Goal: Find specific page/section: Find specific page/section

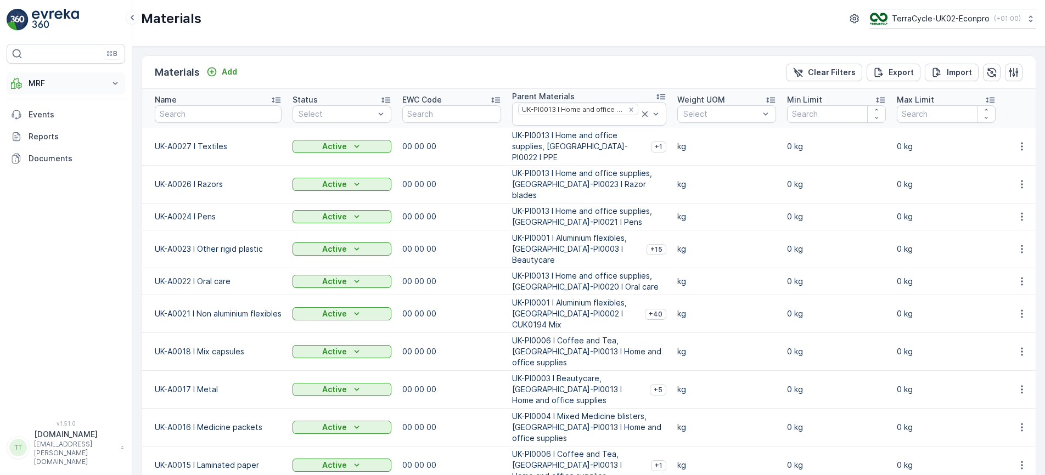
click at [91, 79] on p "MRF" at bounding box center [66, 83] width 75 height 11
click at [44, 165] on p "Outbound" at bounding box center [46, 163] width 37 height 11
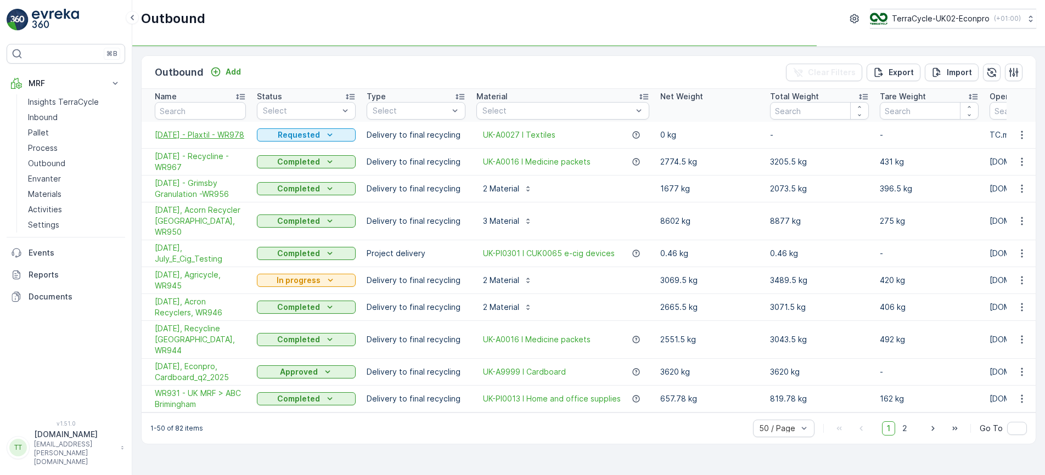
click at [186, 130] on span "[DATE] - Plaxtil - WR978" at bounding box center [200, 135] width 91 height 11
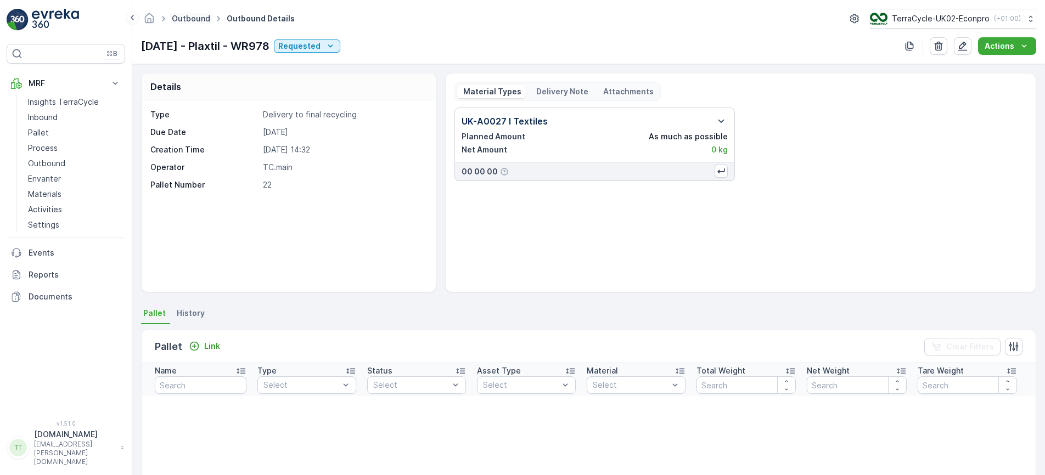
click at [197, 18] on link "Outbound" at bounding box center [191, 18] width 38 height 9
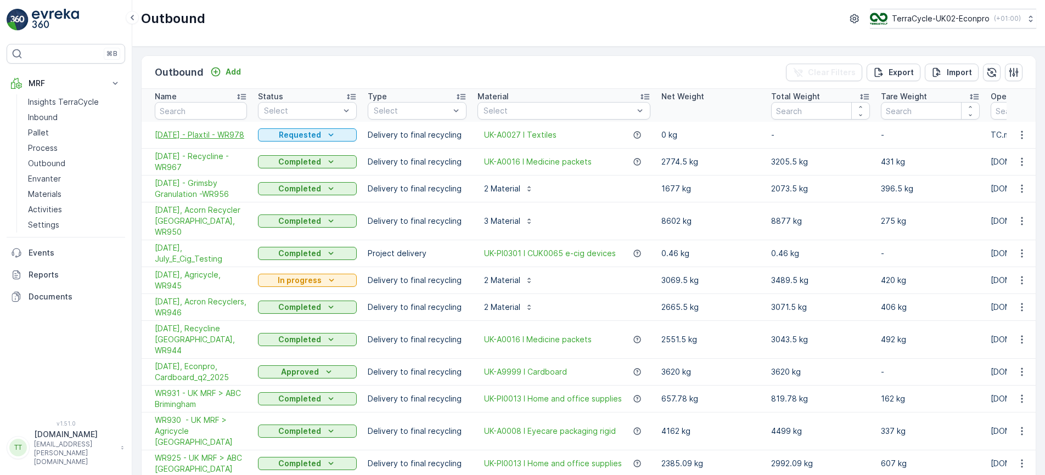
click at [171, 137] on span "[DATE] - Plaxtil - WR978" at bounding box center [201, 135] width 92 height 11
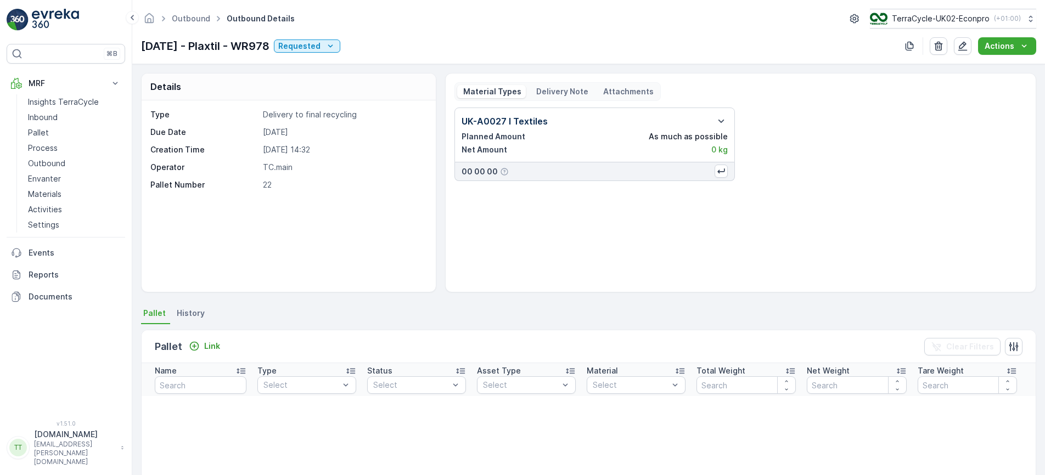
click at [526, 124] on p "UK-A0027 I Textiles" at bounding box center [505, 121] width 86 height 13
copy p "Textiles"
click at [43, 152] on p "Process" at bounding box center [43, 148] width 30 height 11
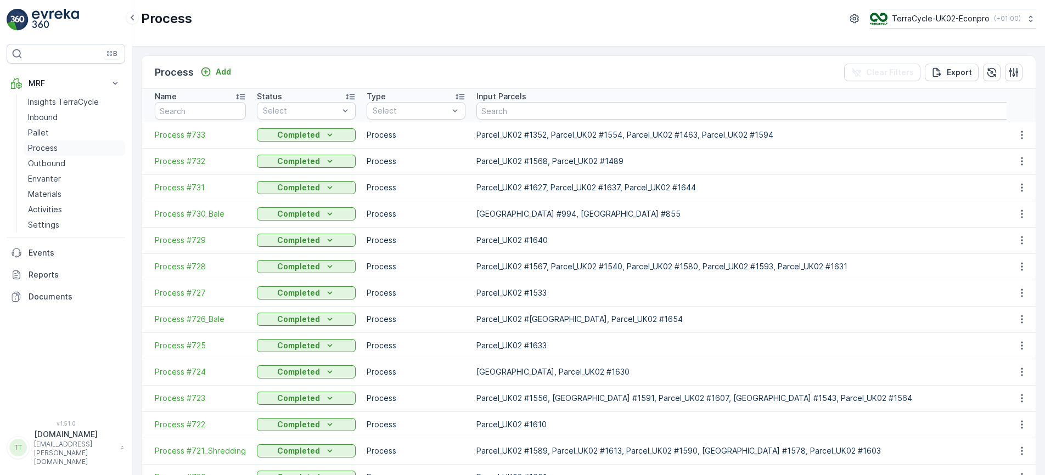
click at [38, 149] on p "Process" at bounding box center [43, 148] width 30 height 11
click at [44, 125] on link "Pallet" at bounding box center [75, 132] width 102 height 15
